Goal: Register for event/course

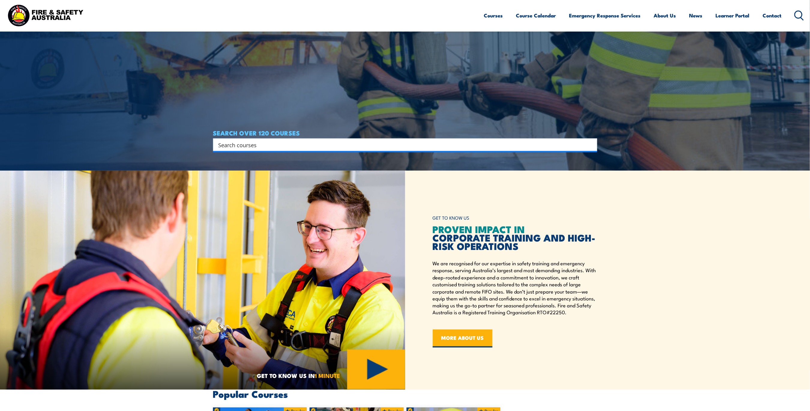
scroll to position [120, 0]
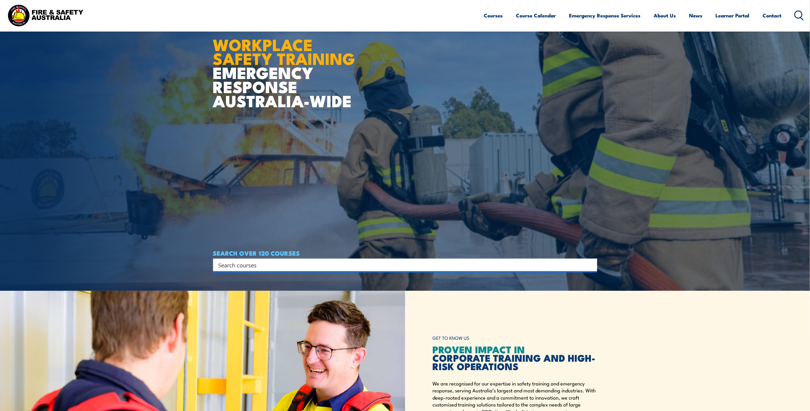
click at [226, 267] on input "Search input" at bounding box center [402, 264] width 366 height 9
type input "Fire Warden"
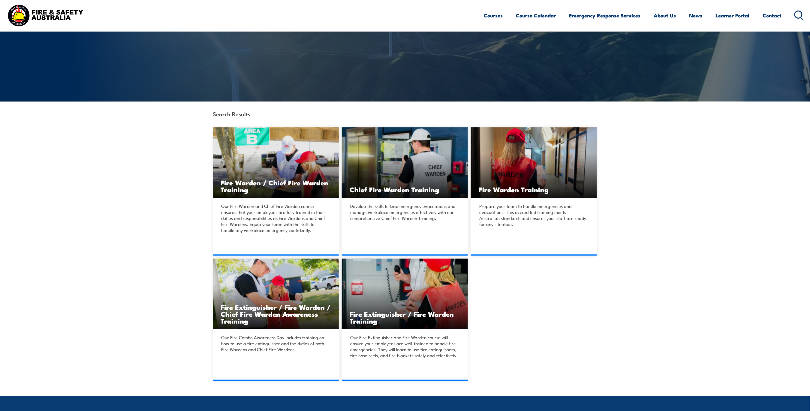
scroll to position [80, 0]
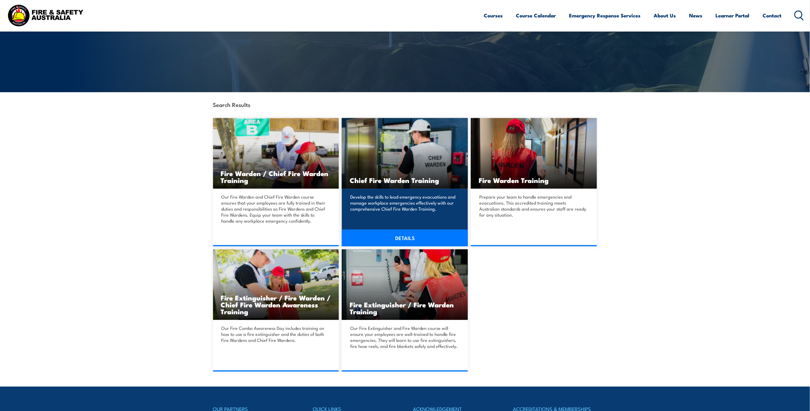
click at [403, 237] on link "DETAILS" at bounding box center [405, 237] width 126 height 17
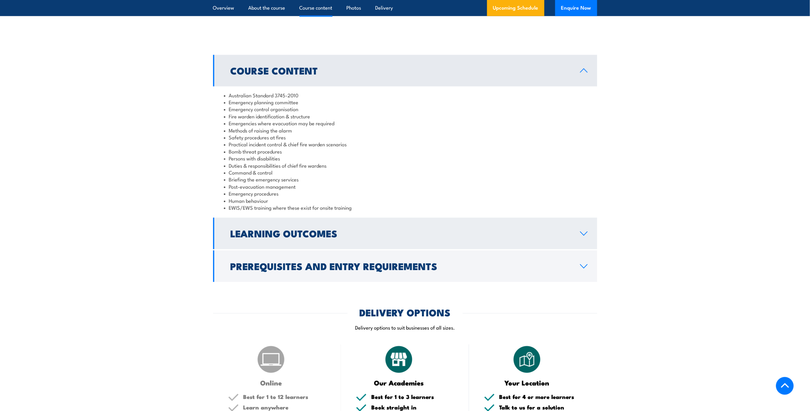
scroll to position [560, 0]
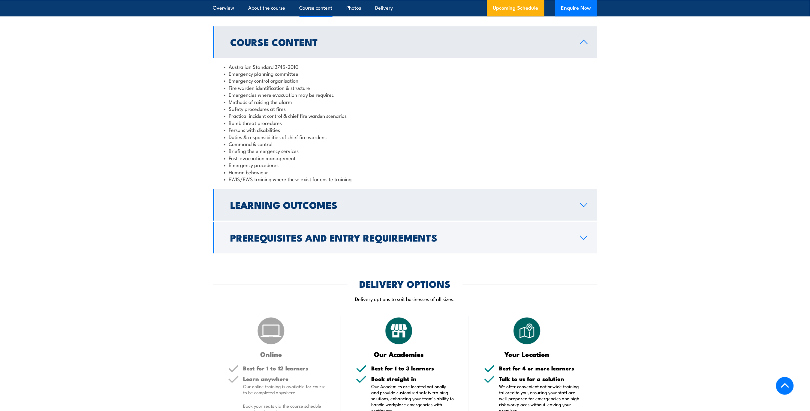
click at [410, 210] on link "Learning Outcomes" at bounding box center [405, 205] width 384 height 32
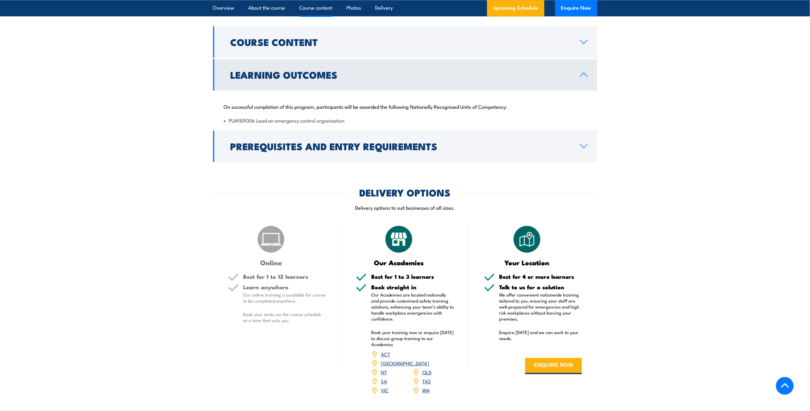
click at [386, 386] on link "VIC" at bounding box center [385, 389] width 8 height 7
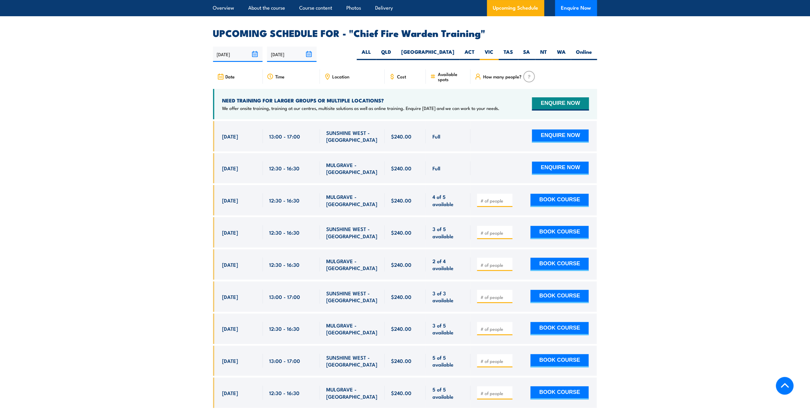
scroll to position [1071, 0]
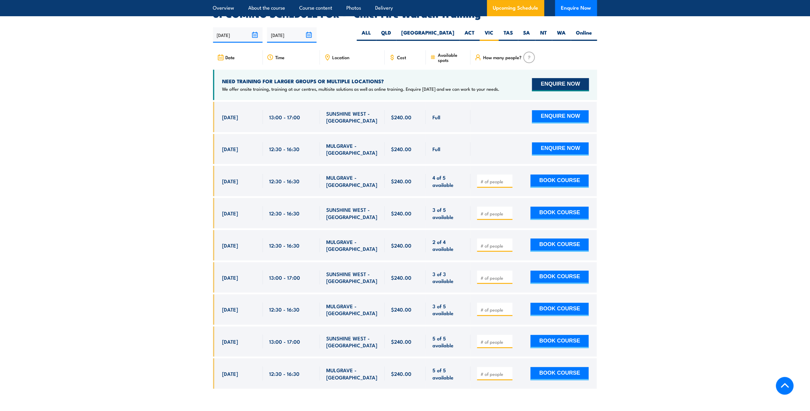
click at [536, 78] on button "ENQUIRE NOW" at bounding box center [560, 84] width 57 height 13
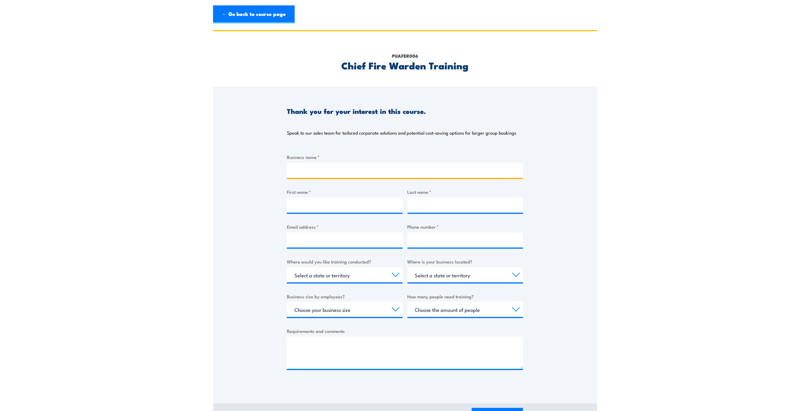
click at [311, 171] on input "Business name *" at bounding box center [405, 170] width 236 height 15
type input "Coles CFC Truganina"
type input "Rhys"
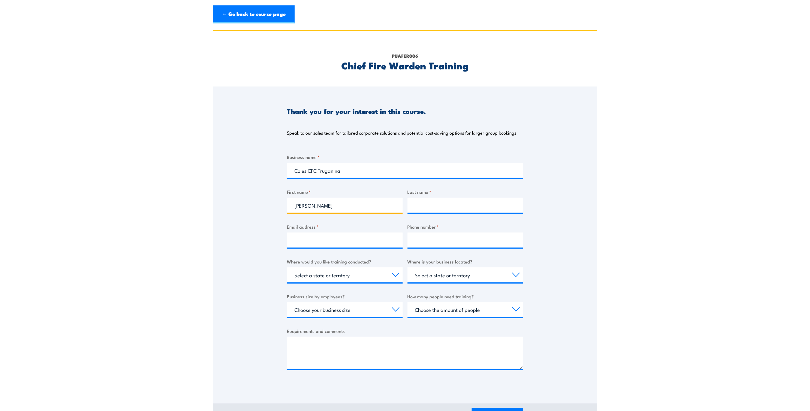
type input "Beuthin"
type input "rhys.beuthin@coles.com.au"
type input "0479178709"
click at [326, 205] on input "Rhys" at bounding box center [345, 205] width 116 height 15
drag, startPoint x: 311, startPoint y: 206, endPoint x: 290, endPoint y: 207, distance: 21.3
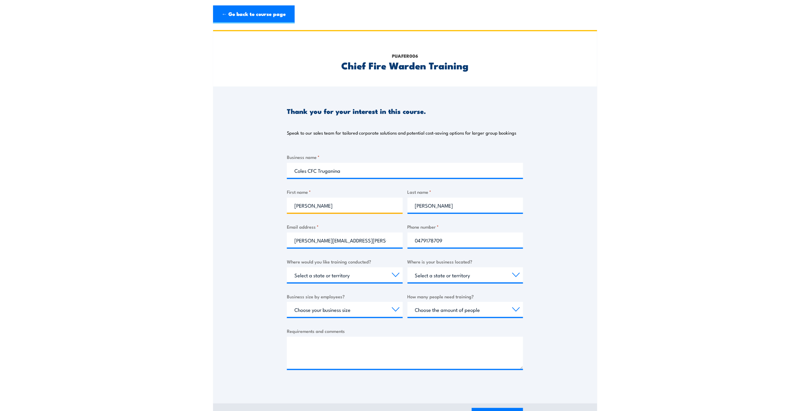
click at [290, 207] on input "Rhys" at bounding box center [345, 205] width 116 height 15
type input "Amy"
type input "Dempsey"
click at [368, 242] on input "rhys.beuthin@coles.com.au" at bounding box center [345, 239] width 116 height 15
drag, startPoint x: 310, startPoint y: 235, endPoint x: 245, endPoint y: 230, distance: 65.6
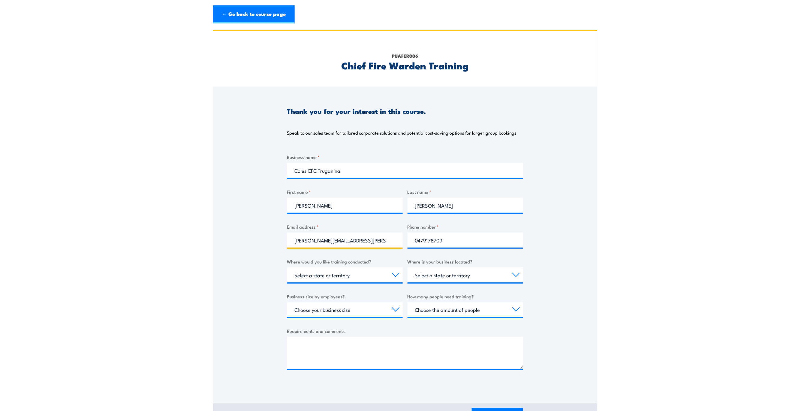
click at [245, 230] on div "Thank you for your interest in this course. Speak to our sales team for tailore…" at bounding box center [405, 236] width 384 height 300
type input "amyu"
click at [283, 8] on link "← Go back to course page" at bounding box center [254, 14] width 82 height 18
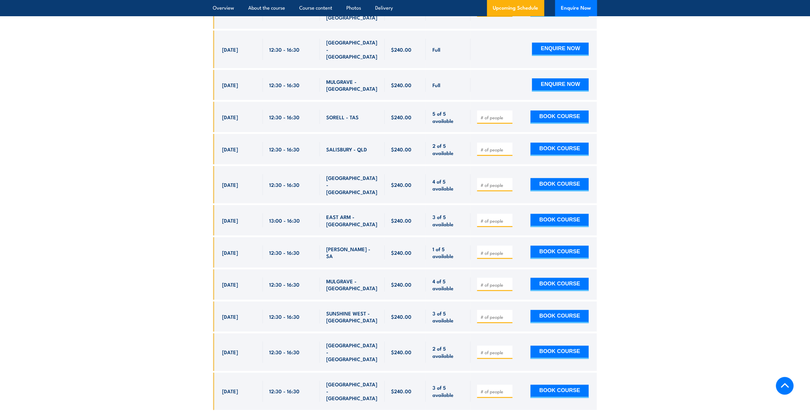
scroll to position [1311, 0]
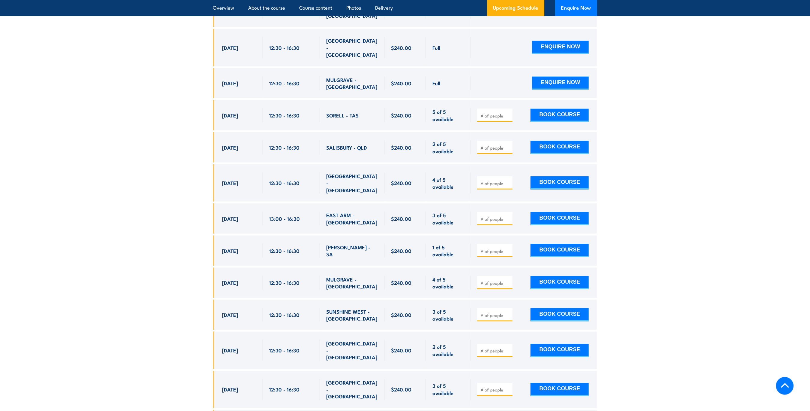
click at [499, 312] on input "number" at bounding box center [496, 315] width 30 height 6
click at [508, 312] on input "1" at bounding box center [496, 315] width 30 height 6
click at [508, 312] on input "2" at bounding box center [496, 315] width 30 height 6
type input "3"
click at [508, 312] on input "3" at bounding box center [496, 315] width 30 height 6
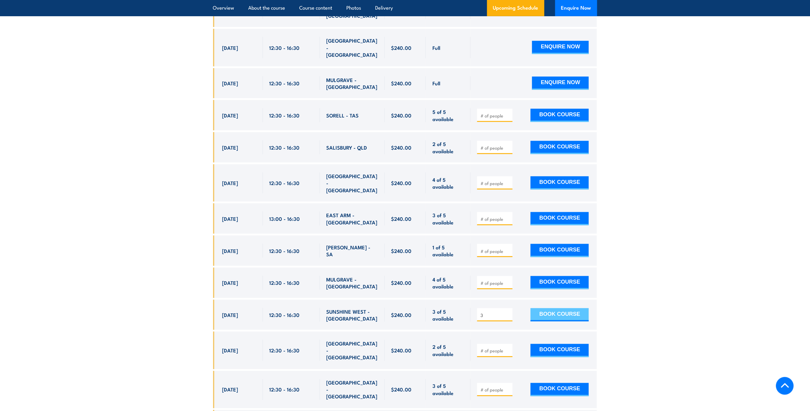
click at [550, 308] on button "BOOK COURSE" at bounding box center [560, 314] width 58 height 13
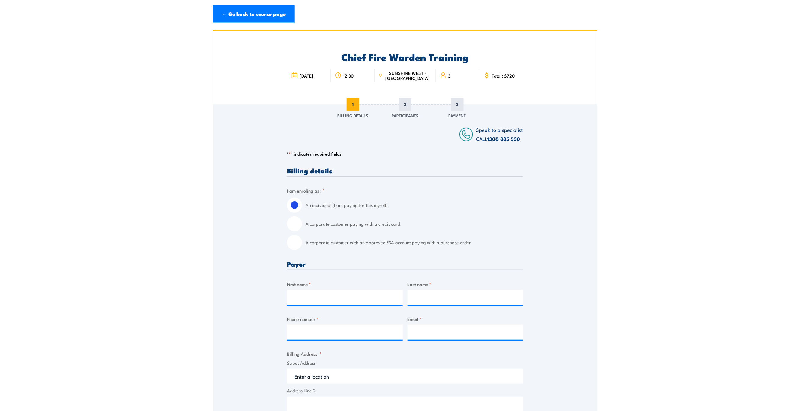
click at [298, 223] on input "A corporate customer paying with a credit card" at bounding box center [294, 223] width 15 height 15
radio input "true"
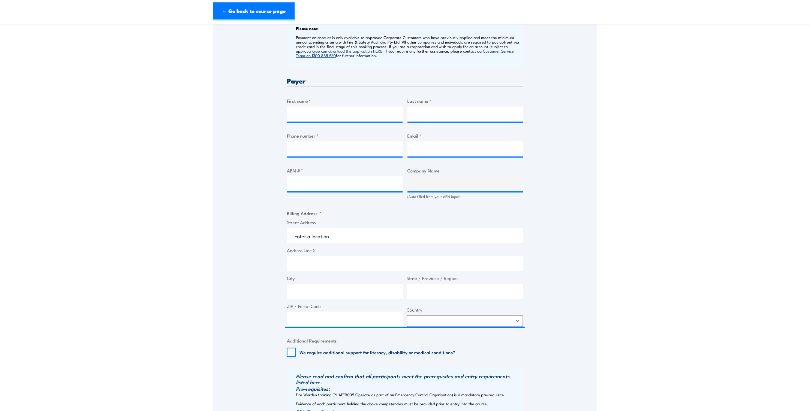
scroll to position [200, 0]
